Goal: Find specific page/section: Find specific page/section

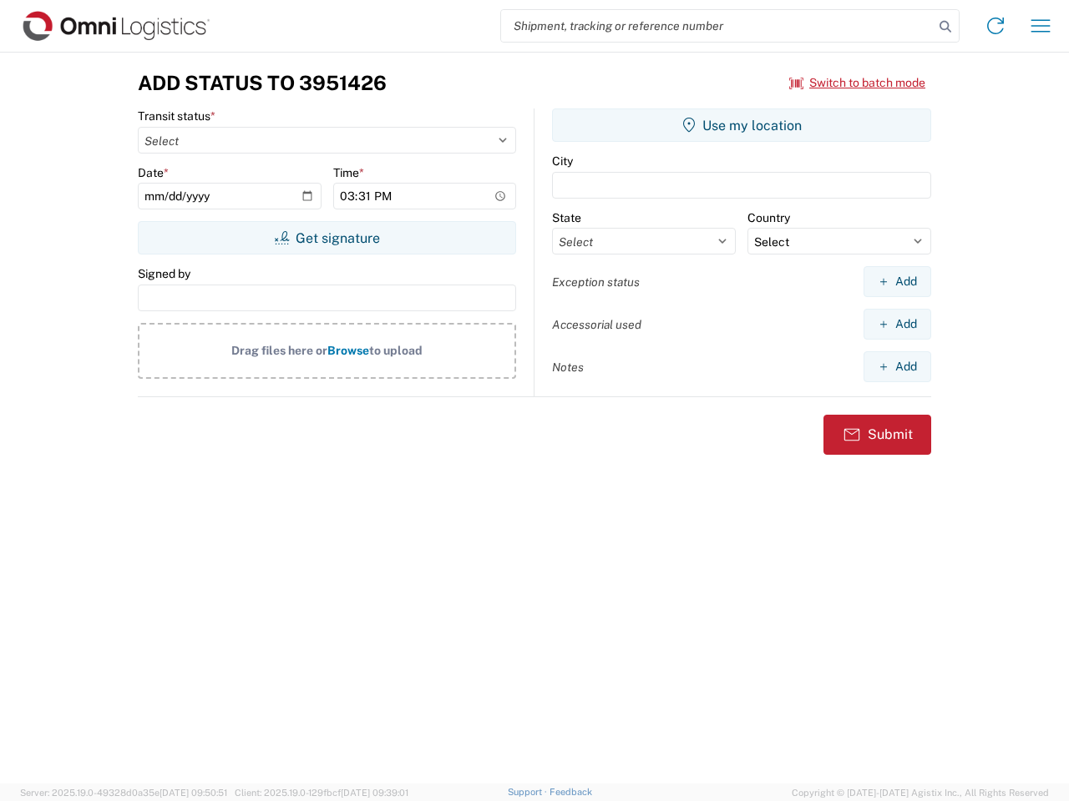
click at [717, 26] on input "search" at bounding box center [717, 26] width 432 height 32
click at [945, 27] on icon at bounding box center [944, 26] width 23 height 23
click at [995, 26] on icon at bounding box center [995, 26] width 27 height 27
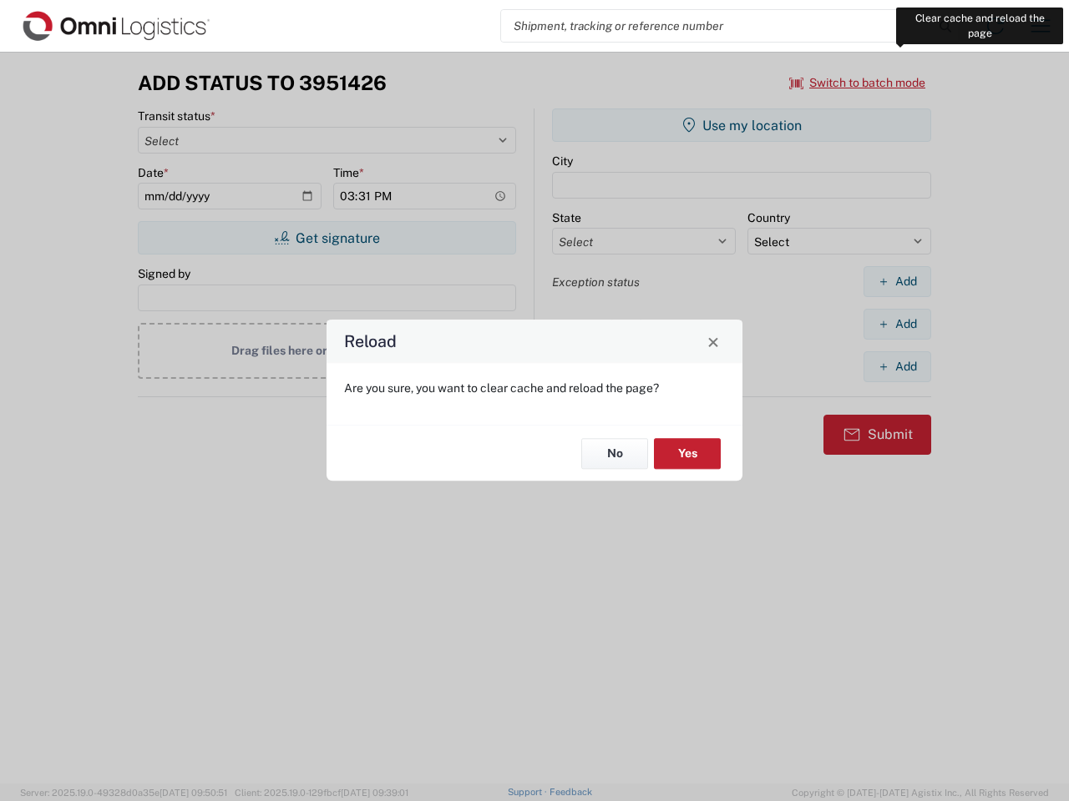
click at [1040, 26] on div "Reload Are you sure, you want to clear cache and reload the page? No Yes" at bounding box center [534, 400] width 1069 height 801
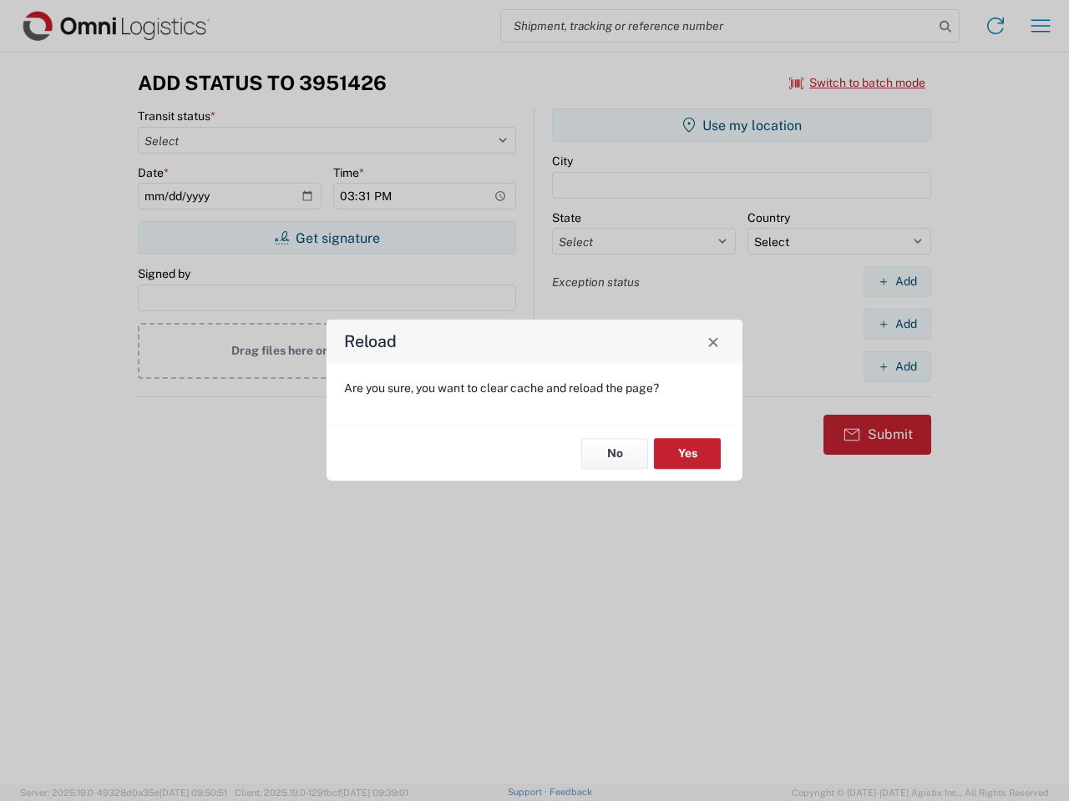
click at [857, 83] on div "Reload Are you sure, you want to clear cache and reload the page? No Yes" at bounding box center [534, 400] width 1069 height 801
click at [326, 238] on div "Reload Are you sure, you want to clear cache and reload the page? No Yes" at bounding box center [534, 400] width 1069 height 801
click at [741, 125] on div "Reload Are you sure, you want to clear cache and reload the page? No Yes" at bounding box center [534, 400] width 1069 height 801
click at [897, 281] on div "Reload Are you sure, you want to clear cache and reload the page? No Yes" at bounding box center [534, 400] width 1069 height 801
click at [897, 324] on div "Reload Are you sure, you want to clear cache and reload the page? No Yes" at bounding box center [534, 400] width 1069 height 801
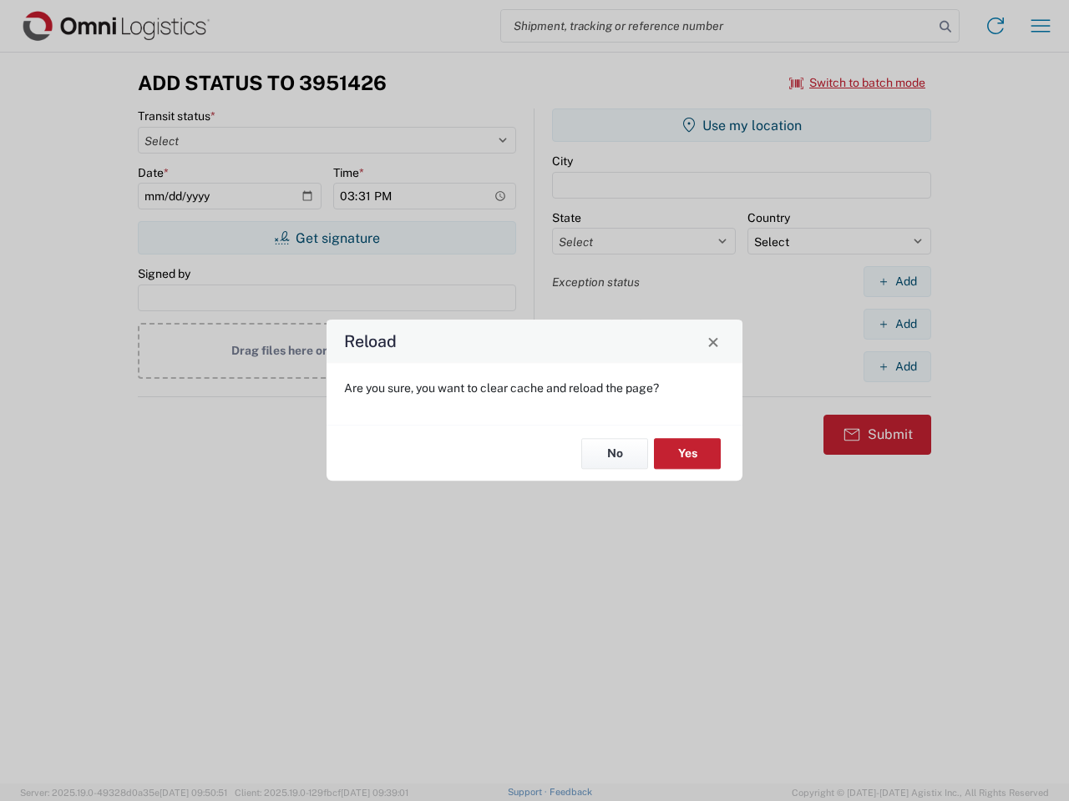
click at [897, 366] on div "Reload Are you sure, you want to clear cache and reload the page? No Yes" at bounding box center [534, 400] width 1069 height 801
